Goal: Task Accomplishment & Management: Manage account settings

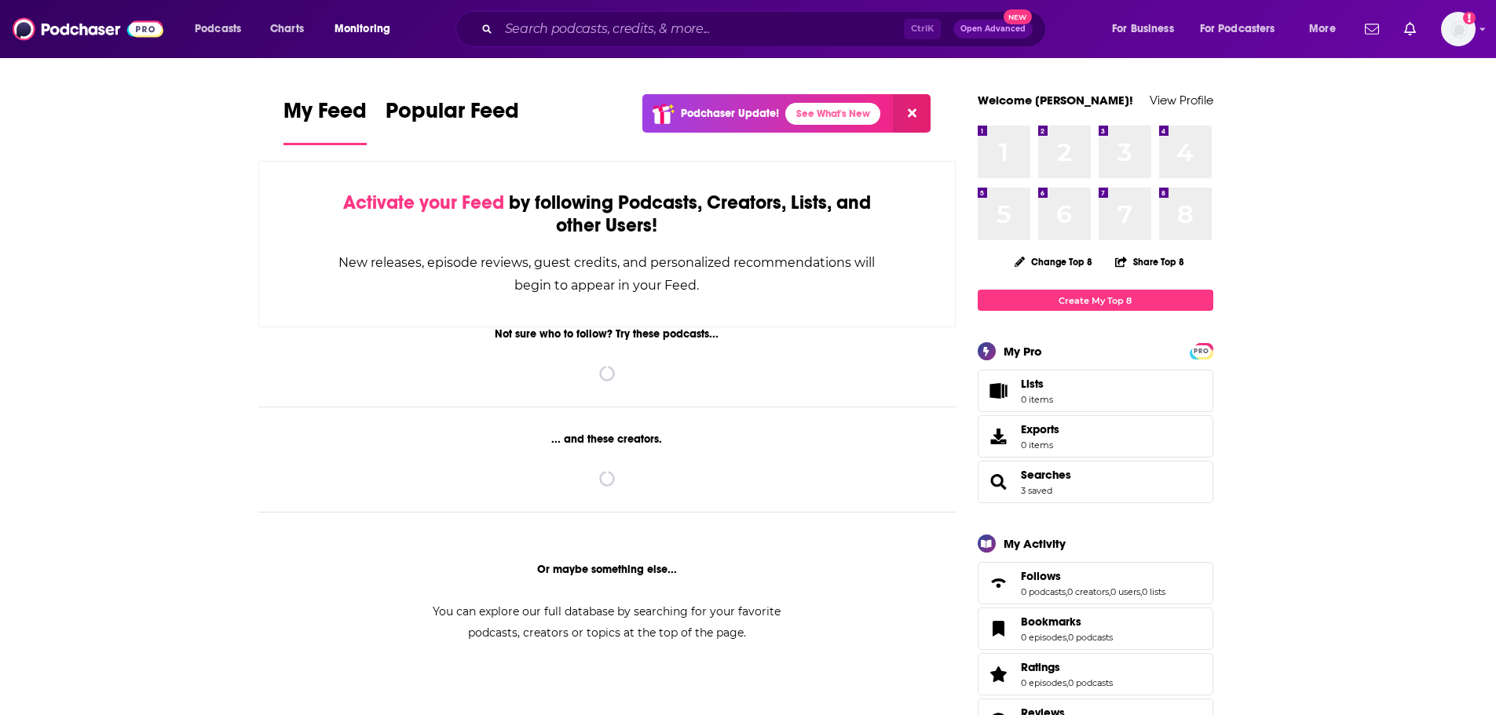
click at [353, 27] on span "Monitoring" at bounding box center [362, 29] width 56 height 22
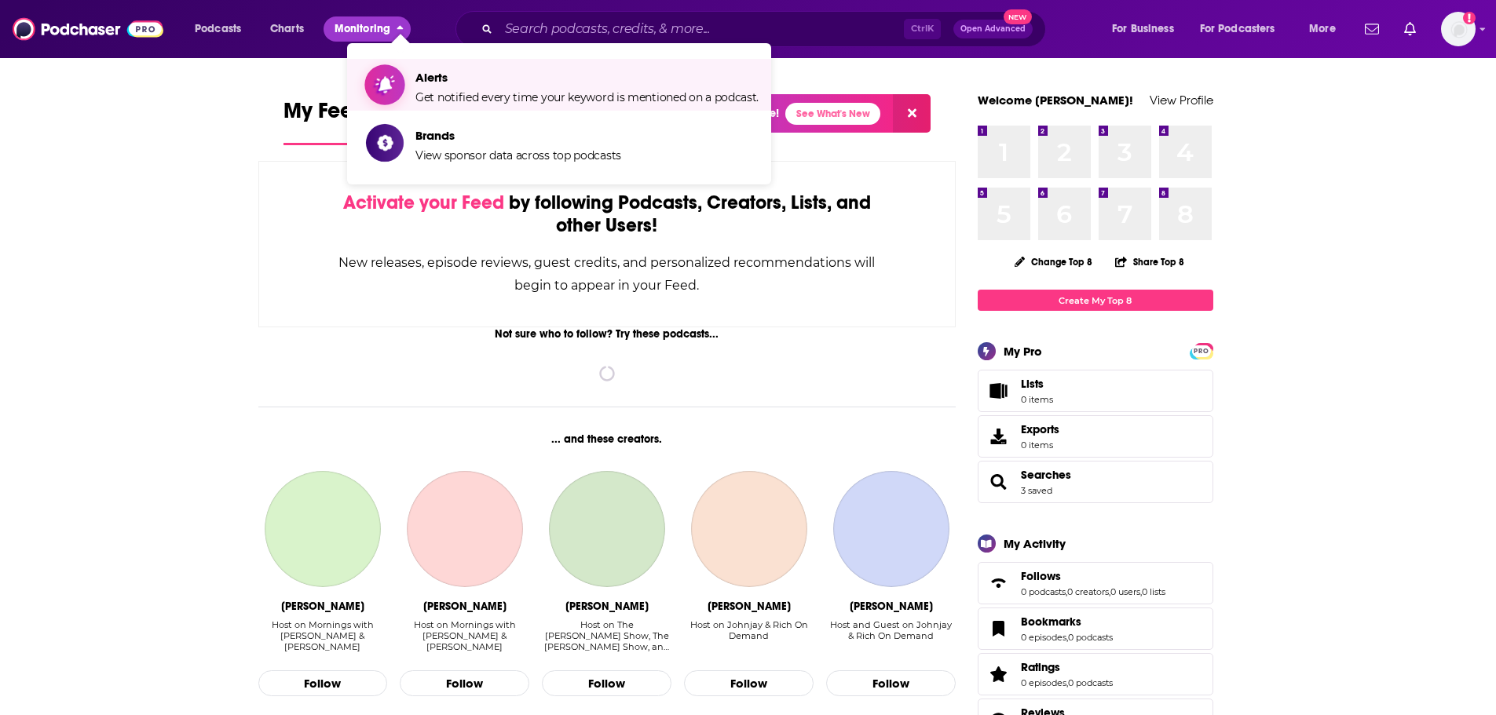
click at [439, 79] on span "Alerts" at bounding box center [586, 77] width 343 height 15
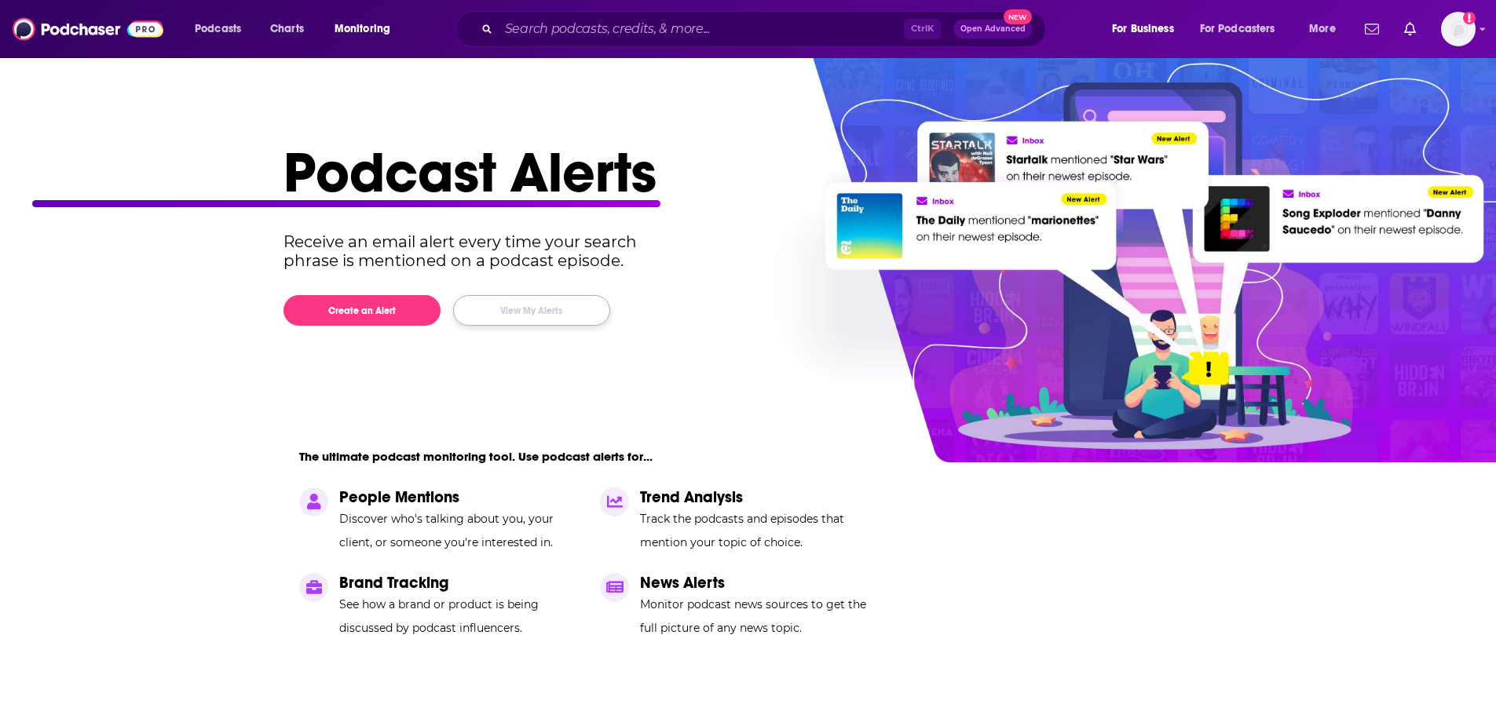
click at [530, 308] on button "View My Alerts" at bounding box center [531, 310] width 157 height 31
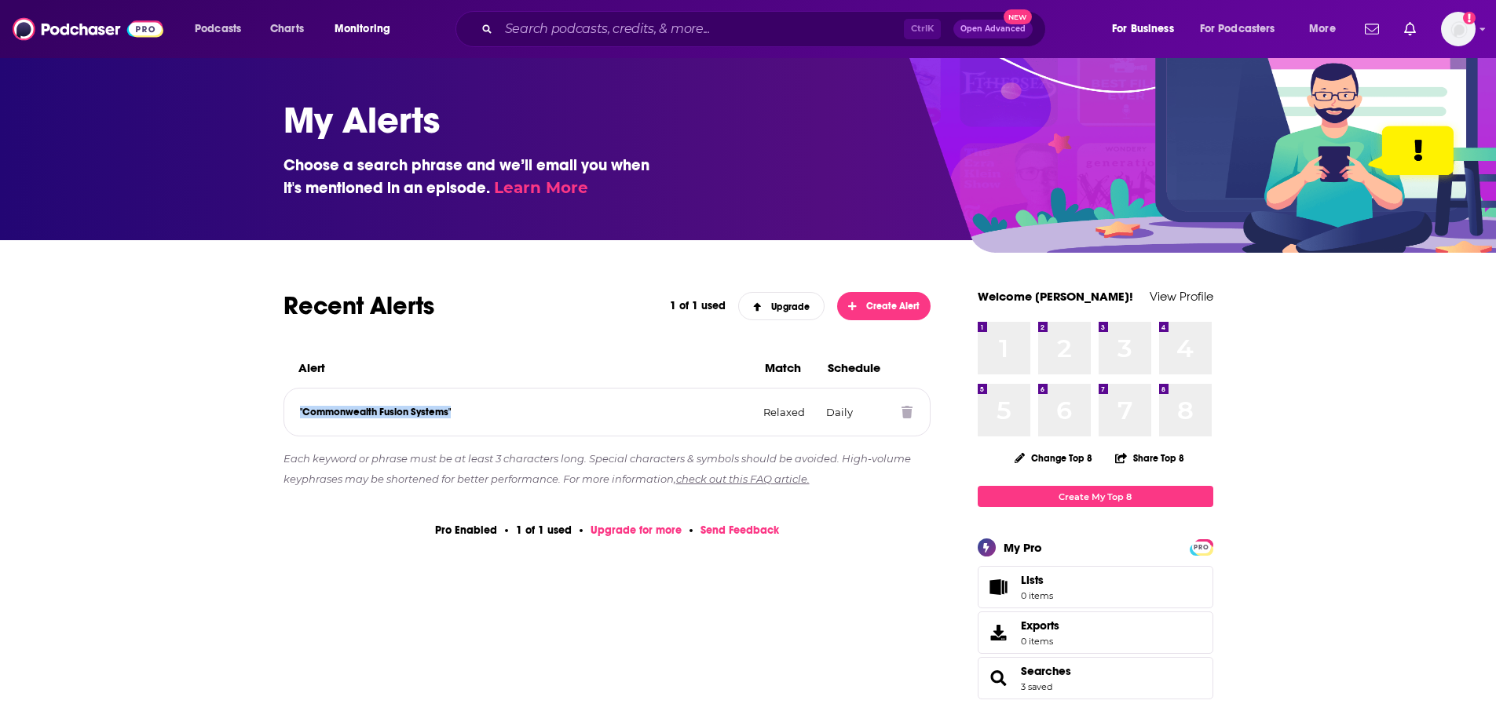
drag, startPoint x: 453, startPoint y: 415, endPoint x: 291, endPoint y: 418, distance: 161.8
click at [291, 418] on div ""Commonwealth Fusion Systems" Relaxed Daily" at bounding box center [607, 412] width 646 height 47
copy p ""Commonwealth Fusion Systems""
click at [439, 417] on p ""Commonwealth Fusion Systems"" at bounding box center [525, 412] width 451 height 13
drag, startPoint x: 451, startPoint y: 412, endPoint x: 293, endPoint y: 410, distance: 157.8
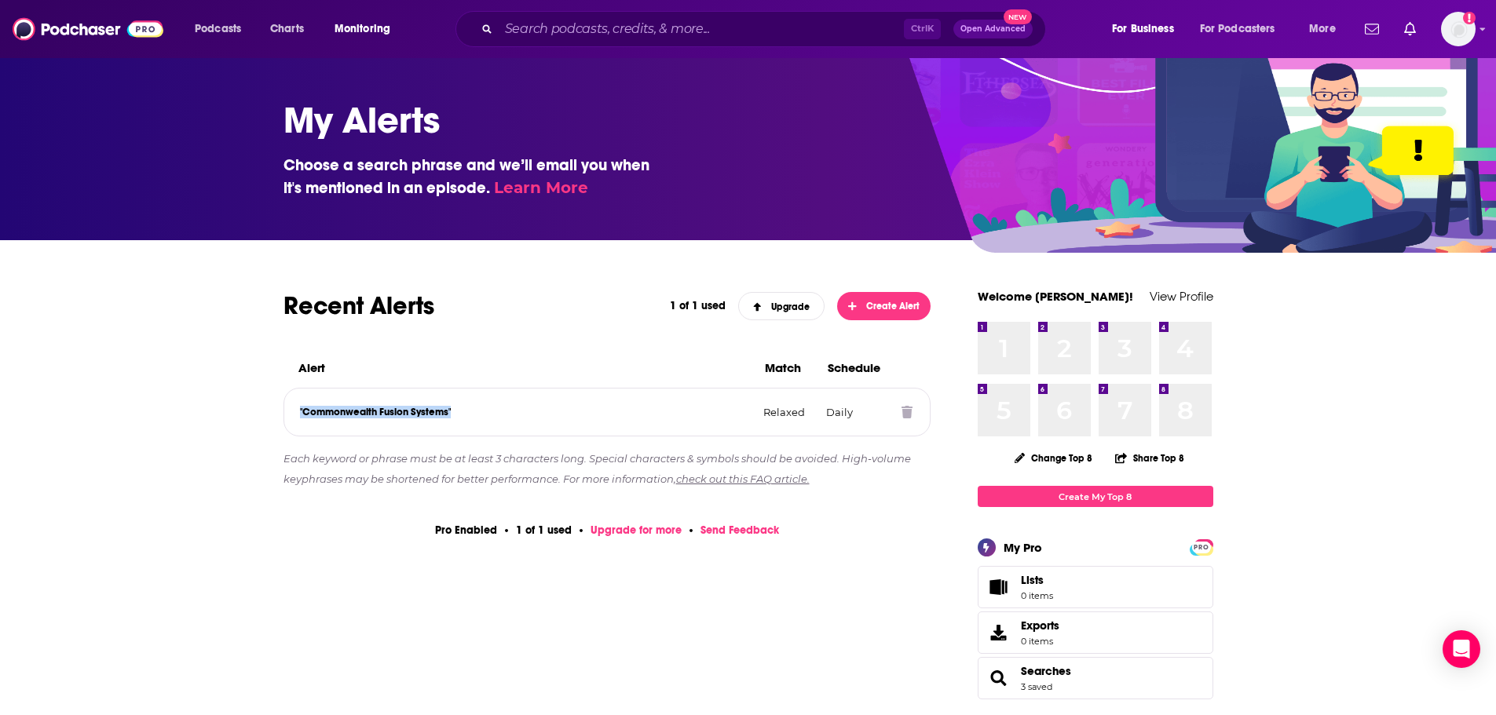
click at [293, 410] on div ""Commonwealth Fusion Systems" Relaxed Daily" at bounding box center [607, 412] width 646 height 47
copy p ""Commonwealth Fusion Systems""
click at [463, 408] on p ""Commonwealth Fusion Systems"" at bounding box center [525, 412] width 451 height 13
drag, startPoint x: 462, startPoint y: 413, endPoint x: 293, endPoint y: 407, distance: 168.9
click at [293, 407] on div ""Commonwealth Fusion Systems" Relaxed Daily" at bounding box center [607, 412] width 646 height 47
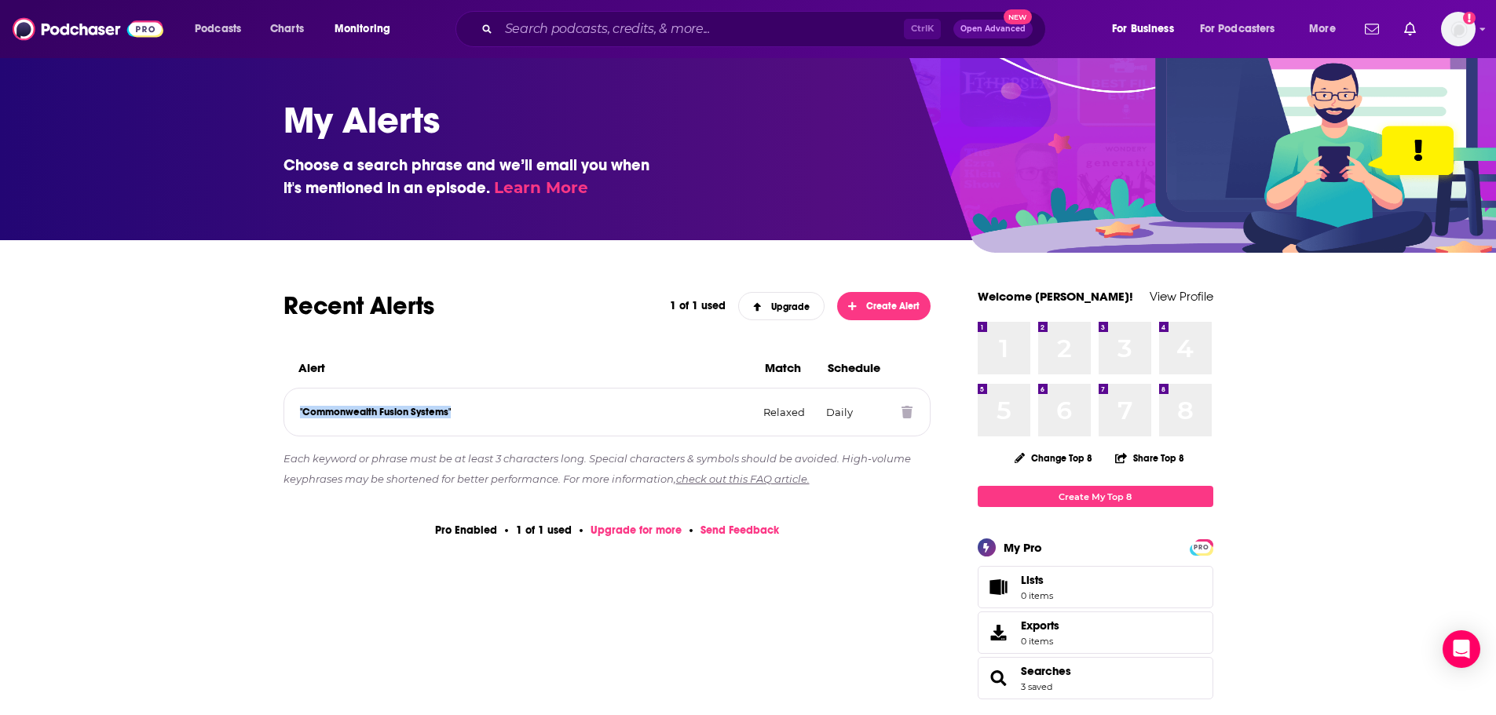
copy p ""Commonwealth Fusion Systems""
click at [466, 418] on p ""Commonwealth Fusion Systems"" at bounding box center [525, 412] width 451 height 13
click at [904, 408] on icon at bounding box center [906, 412] width 11 height 13
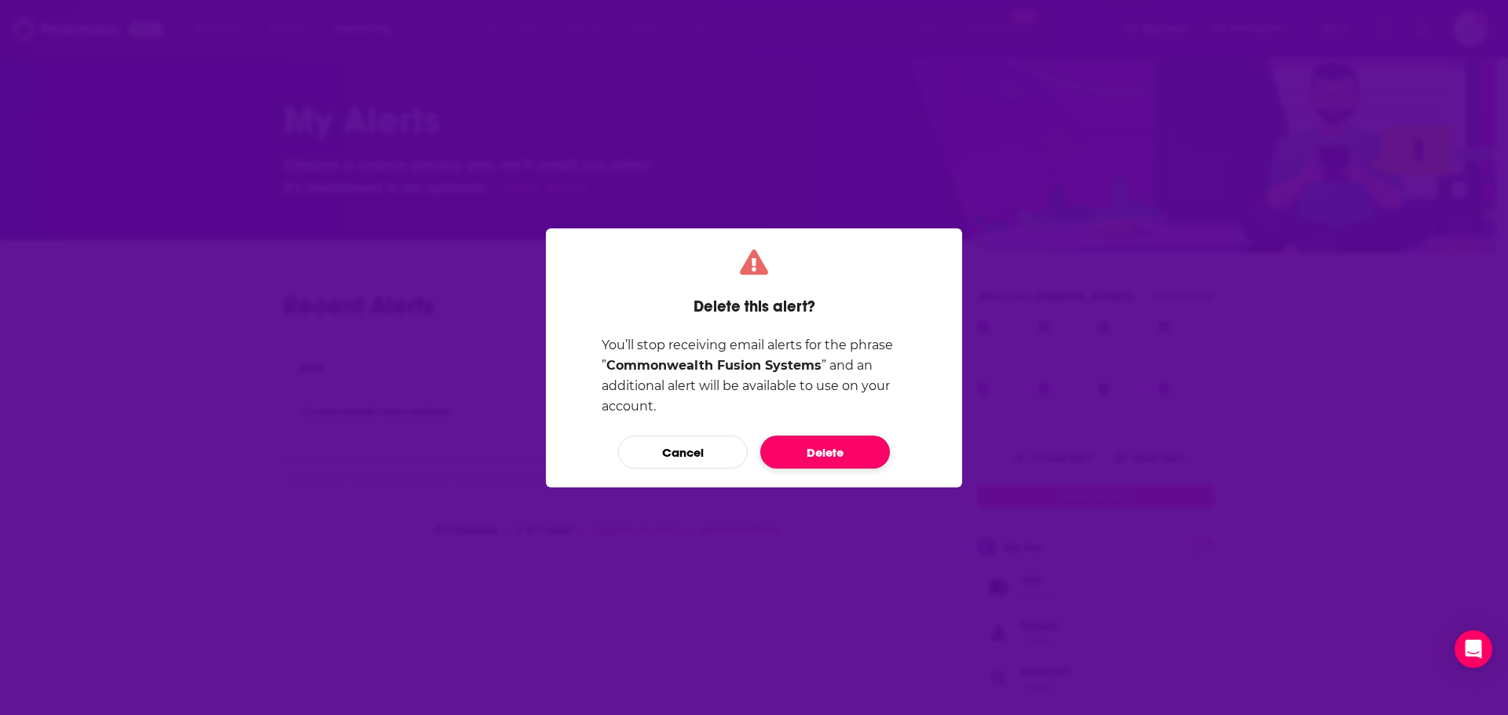
click at [843, 447] on button "Delete" at bounding box center [825, 452] width 130 height 33
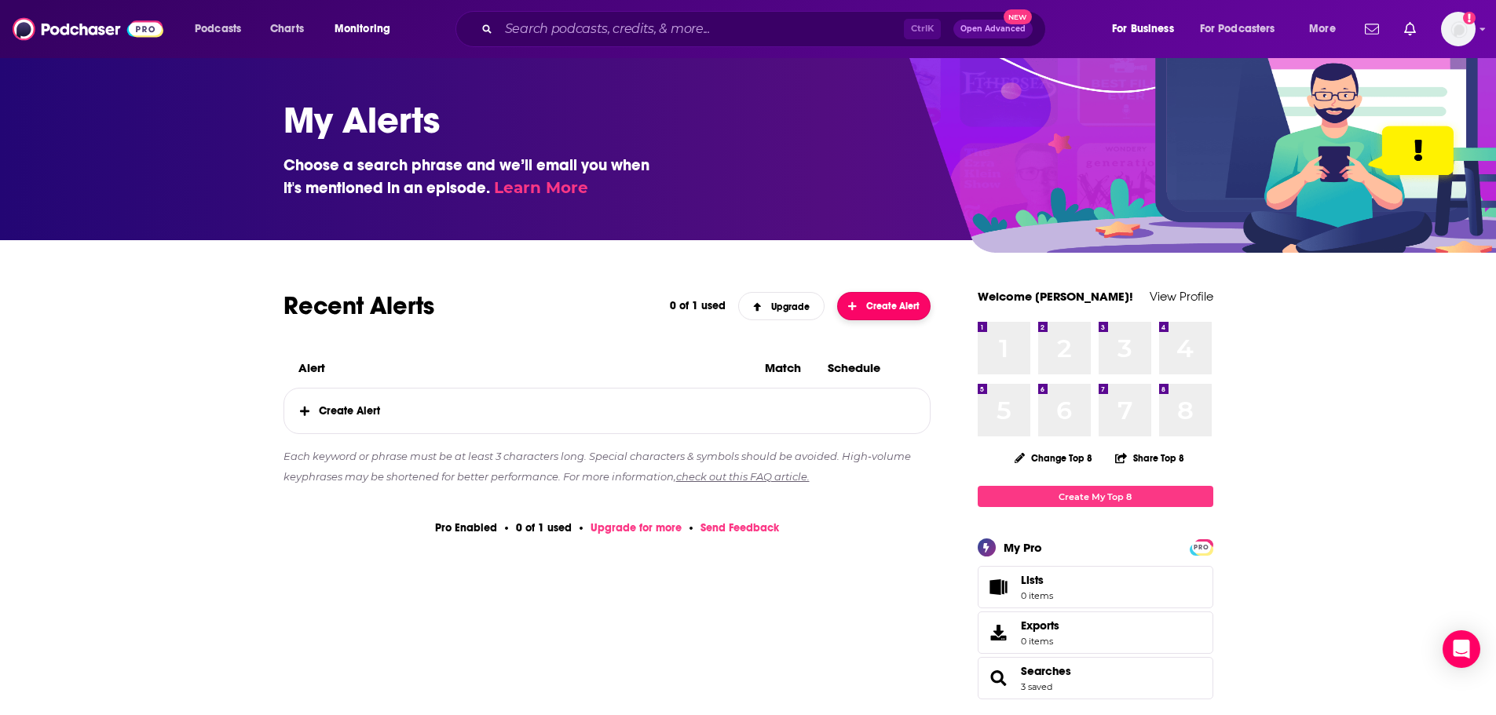
click at [896, 308] on span "Create Alert" at bounding box center [883, 306] width 71 height 11
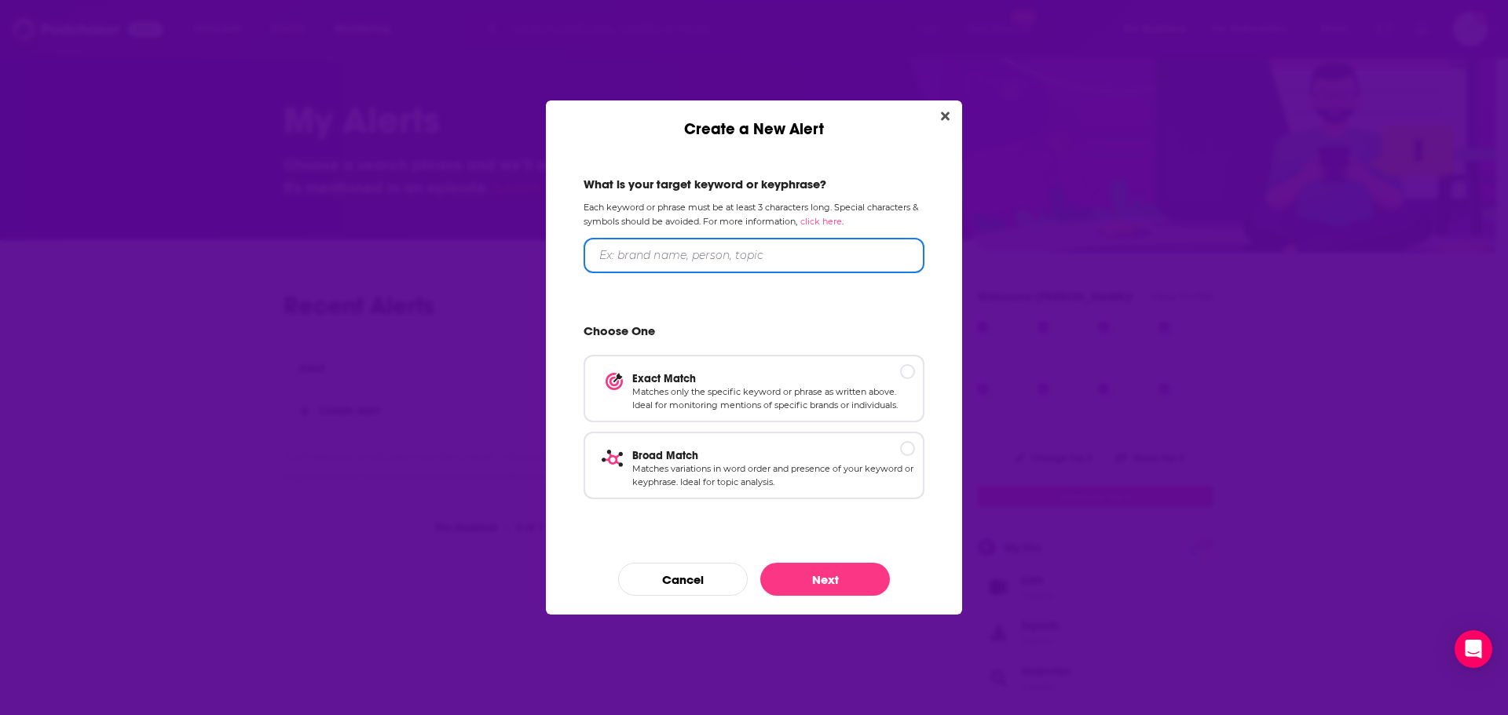
click at [721, 261] on input "Create a New Alert" at bounding box center [753, 255] width 341 height 35
paste input ""Commonwealth Fusion Systems""
type input "Commonwealth Fusion Systems"
click at [845, 364] on div "Exact Match Matches only the specific keyword or phrase as written above. Ideal…" at bounding box center [753, 388] width 341 height 68
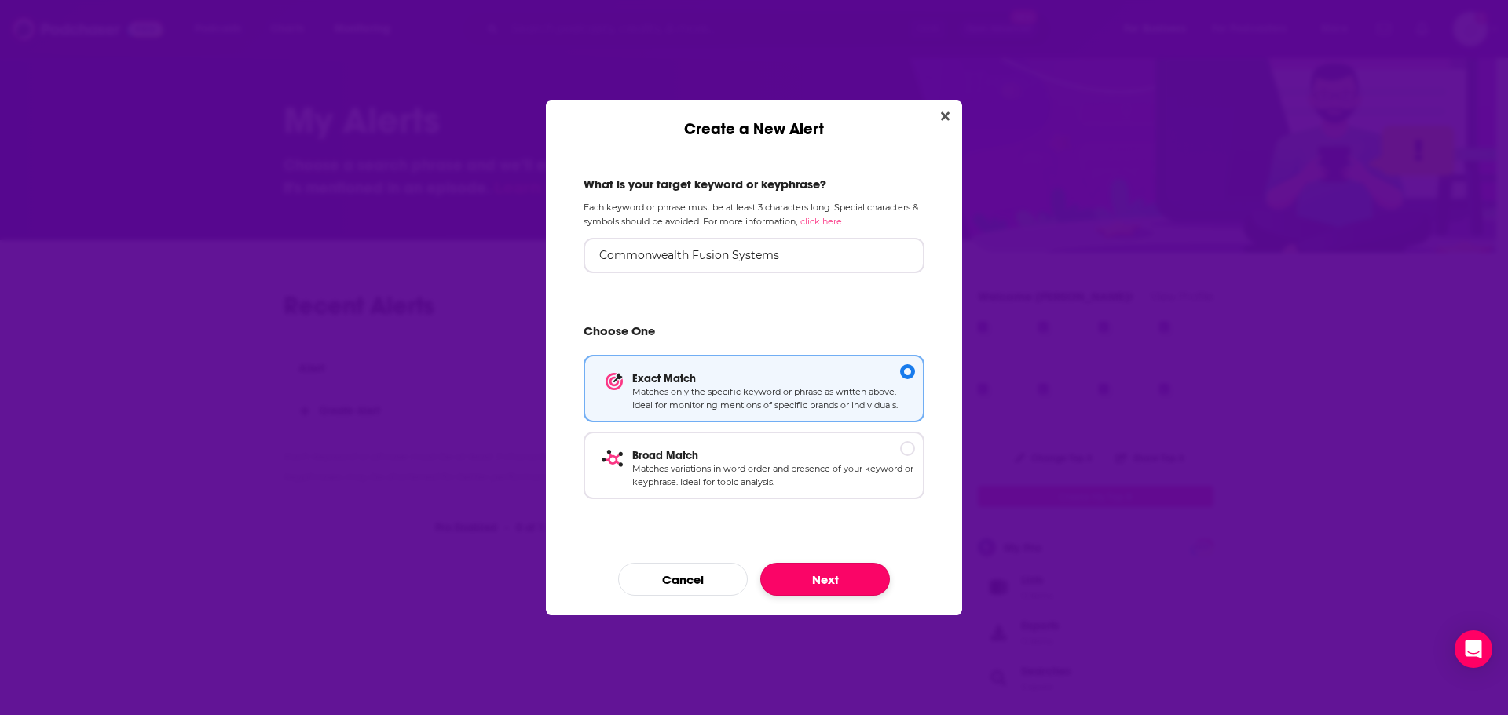
click at [844, 568] on button "Next" at bounding box center [825, 579] width 130 height 33
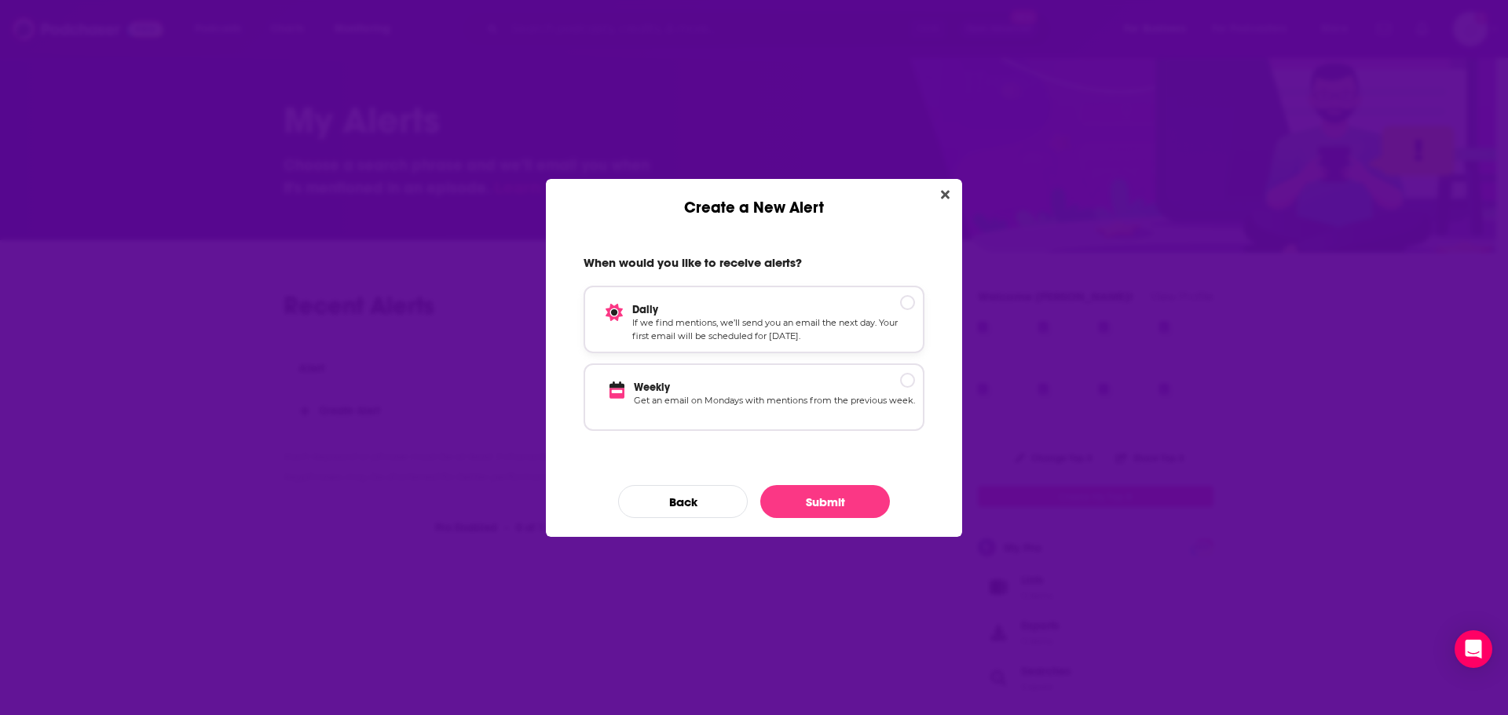
click at [786, 351] on div "Daily If we find mentions, we’ll send you an email the next day. Your first ema…" at bounding box center [753, 320] width 341 height 68
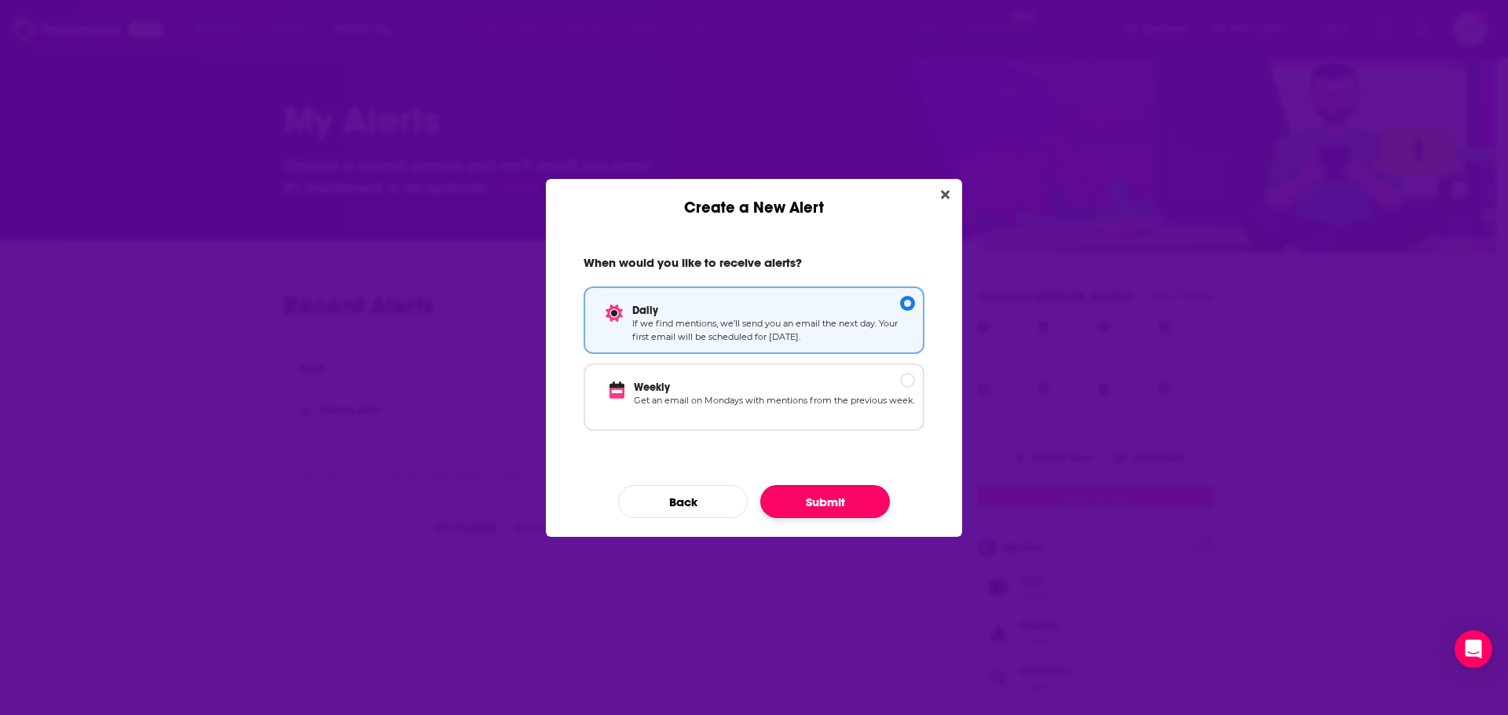
click at [850, 496] on button "Submit" at bounding box center [825, 501] width 130 height 33
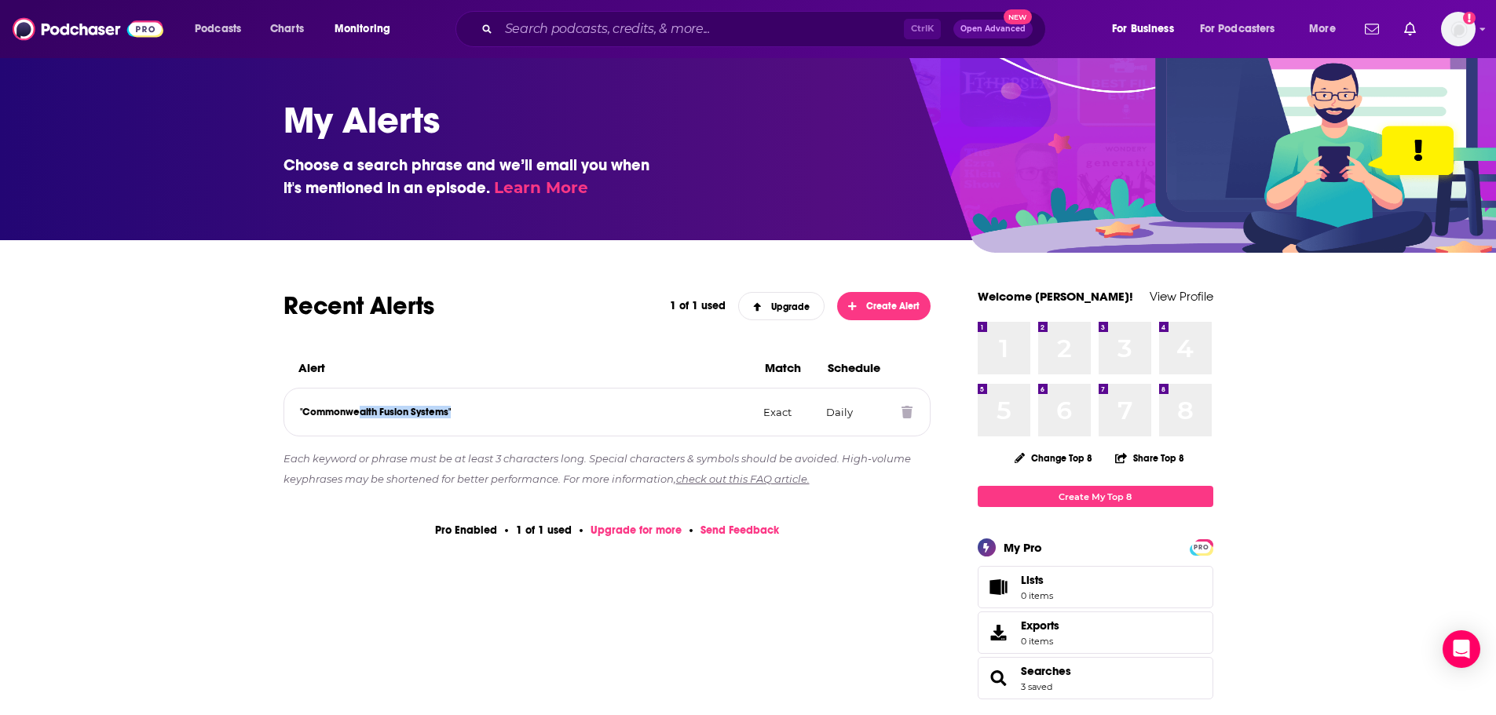
drag, startPoint x: 359, startPoint y: 410, endPoint x: 458, endPoint y: 413, distance: 99.0
click at [458, 413] on p ""Commonwealth Fusion Systems"" at bounding box center [525, 412] width 451 height 13
drag, startPoint x: 355, startPoint y: 412, endPoint x: 473, endPoint y: 412, distance: 117.8
click at [473, 412] on p ""Commonwealth Fusion Systems"" at bounding box center [525, 412] width 451 height 13
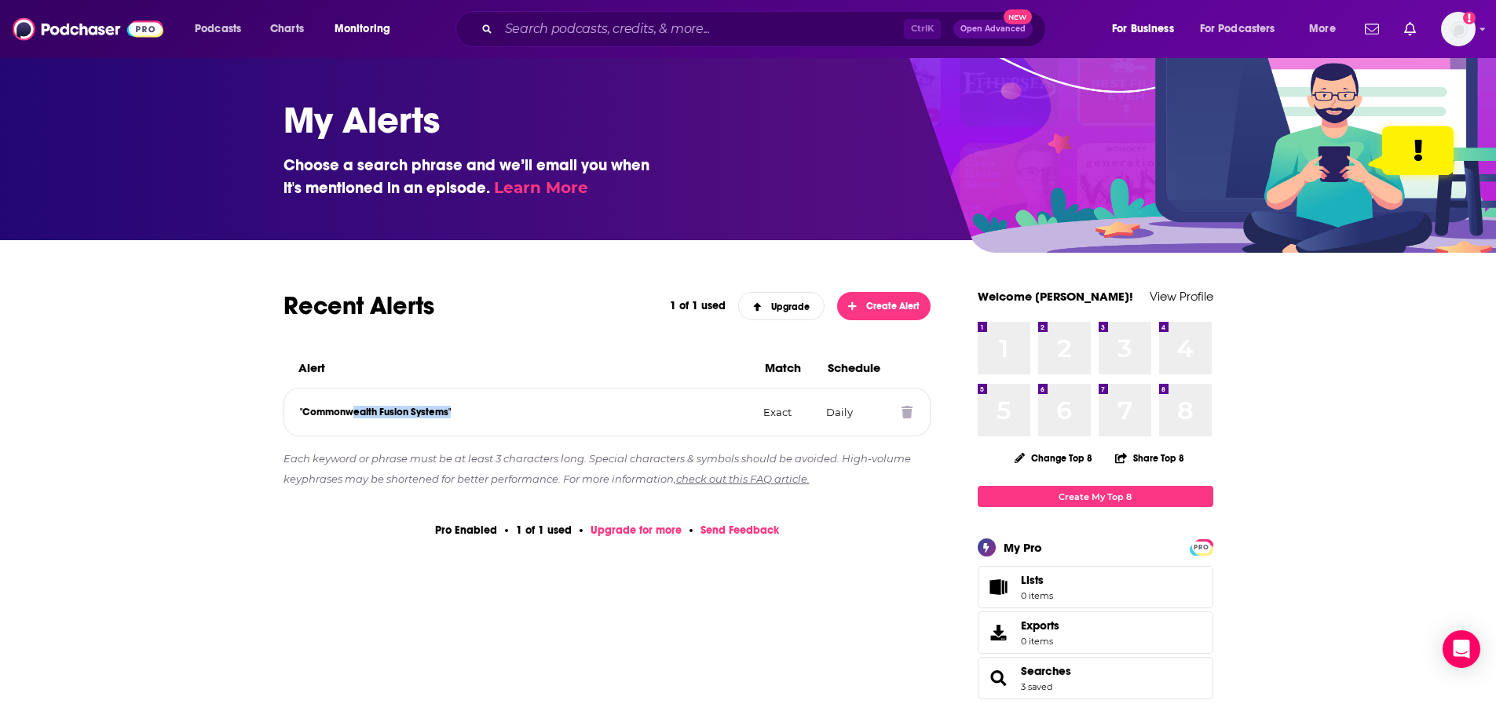
click at [473, 412] on p ""Commonwealth Fusion Systems"" at bounding box center [525, 412] width 451 height 13
